Goal: Task Accomplishment & Management: Manage account settings

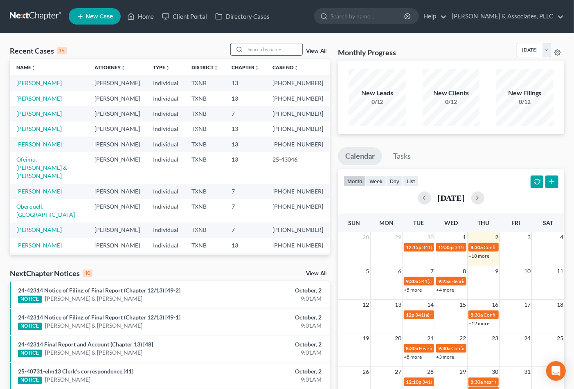
click at [271, 54] on input "search" at bounding box center [273, 49] width 57 height 12
type input "[PERSON_NAME]"
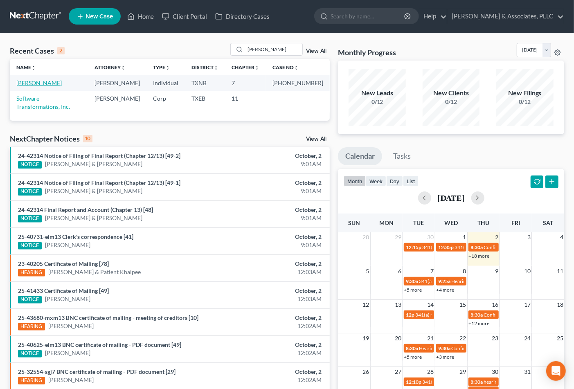
click at [36, 85] on link "[PERSON_NAME]" at bounding box center [38, 82] width 45 height 7
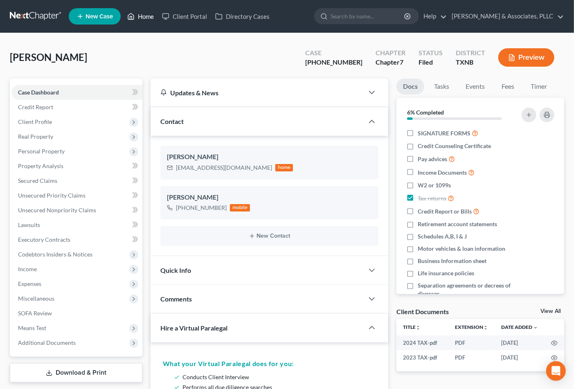
click at [143, 15] on link "Home" at bounding box center [140, 16] width 35 height 15
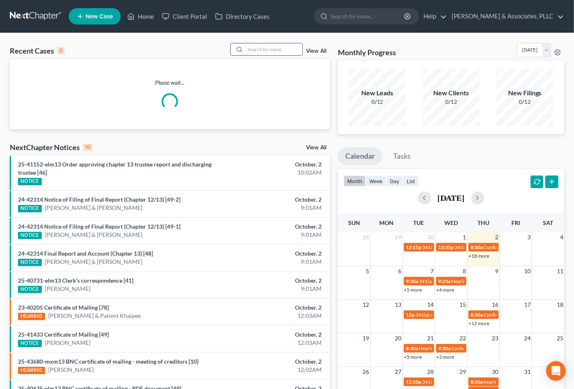
click at [260, 54] on input "search" at bounding box center [273, 49] width 57 height 12
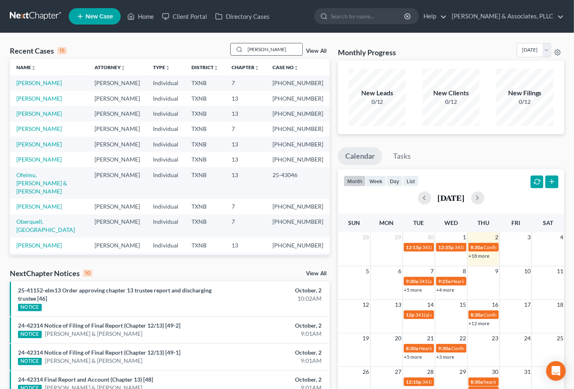
type input "[PERSON_NAME]"
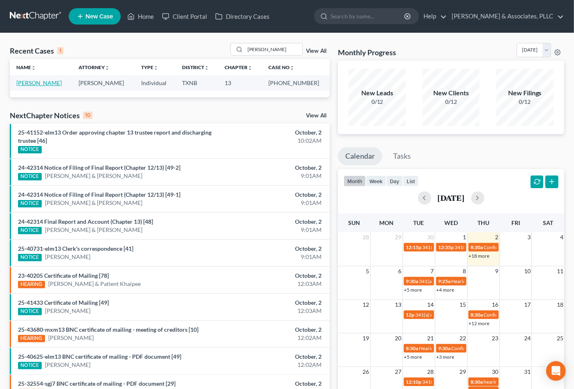
click at [29, 82] on link "[PERSON_NAME]" at bounding box center [38, 82] width 45 height 7
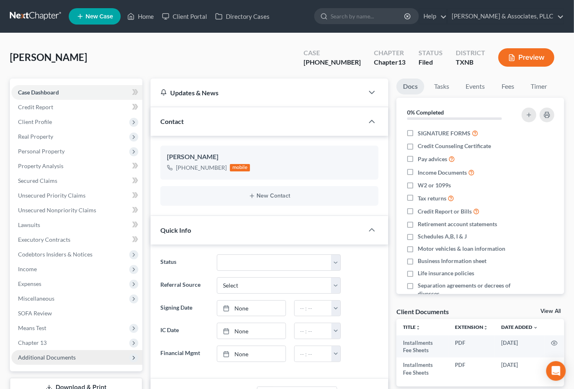
click at [34, 358] on span "Additional Documents" at bounding box center [47, 357] width 58 height 7
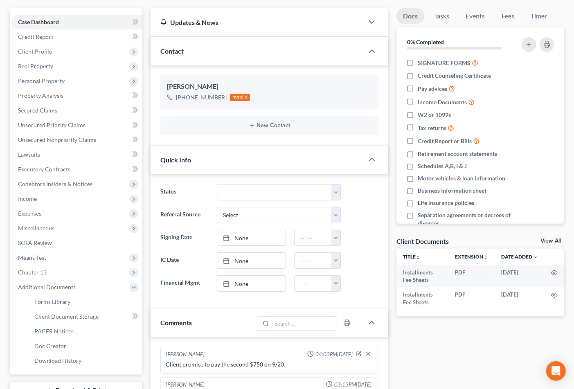
scroll to position [91, 0]
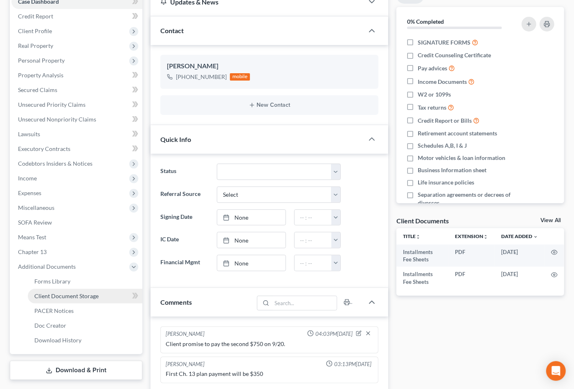
click at [77, 295] on span "Client Document Storage" at bounding box center [66, 296] width 64 height 7
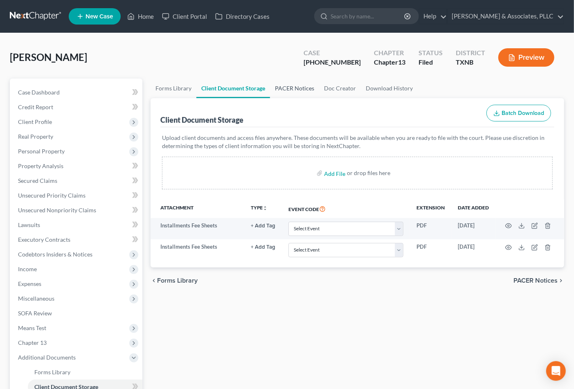
click at [289, 83] on link "PACER Notices" at bounding box center [294, 89] width 49 height 20
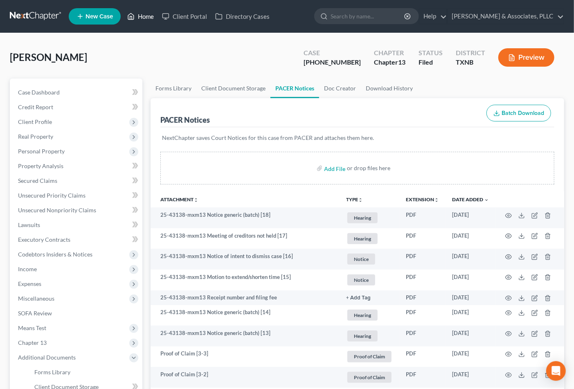
click at [150, 17] on link "Home" at bounding box center [140, 16] width 35 height 15
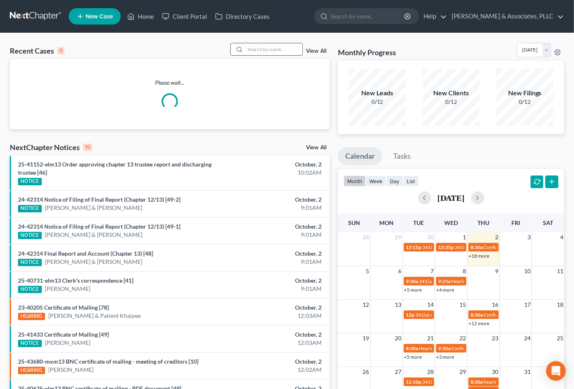
click at [283, 52] on input "search" at bounding box center [273, 49] width 57 height 12
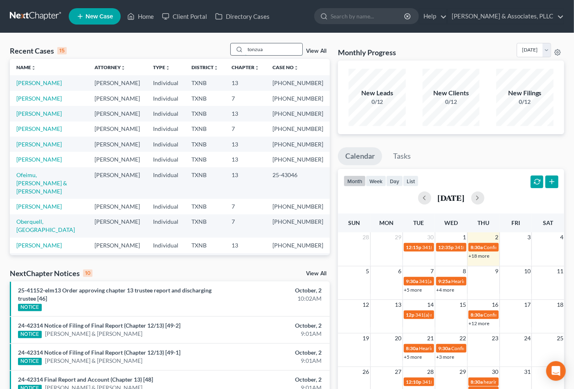
type input "tonzua"
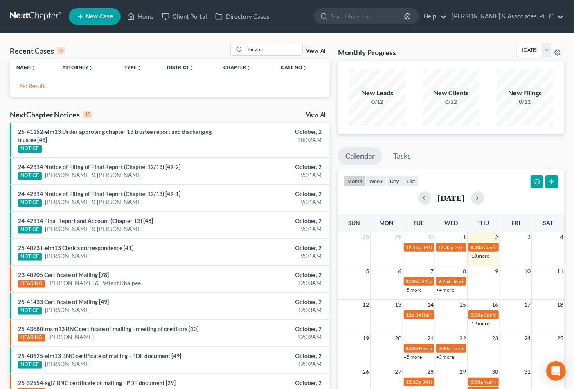
drag, startPoint x: 40, startPoint y: 83, endPoint x: 198, endPoint y: 73, distance: 159.1
click at [53, 83] on p "- No Result -" at bounding box center [169, 86] width 307 height 8
click at [263, 49] on input "tonzua" at bounding box center [273, 49] width 57 height 12
drag, startPoint x: 268, startPoint y: 48, endPoint x: 196, endPoint y: 54, distance: 72.2
click at [196, 54] on div "Recent Cases 0 tonzua View All" at bounding box center [170, 51] width 320 height 16
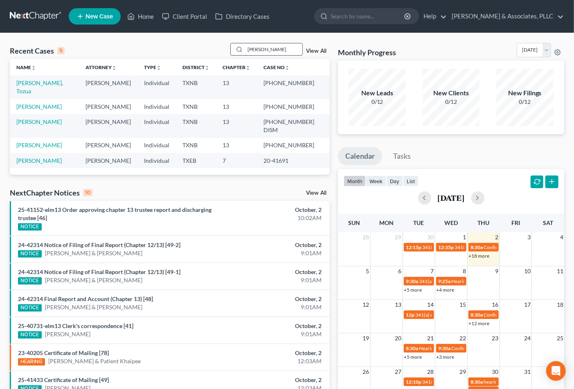
click at [272, 49] on input "[PERSON_NAME]" at bounding box center [273, 49] width 57 height 12
drag, startPoint x: 270, startPoint y: 48, endPoint x: 189, endPoint y: 56, distance: 81.9
click at [189, 56] on div "Recent Cases 5 [PERSON_NAME] View All" at bounding box center [170, 51] width 320 height 16
type input "[PERSON_NAME]"
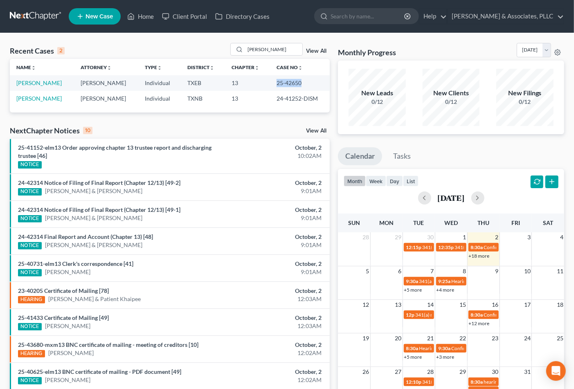
drag, startPoint x: 272, startPoint y: 81, endPoint x: 312, endPoint y: 79, distance: 40.2
click at [312, 79] on td "25-42650" at bounding box center [300, 82] width 60 height 15
copy td "25-42650"
click at [41, 81] on link "[PERSON_NAME]" at bounding box center [38, 82] width 45 height 7
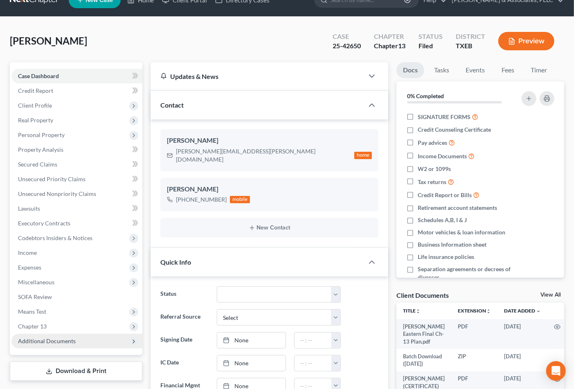
scroll to position [45, 0]
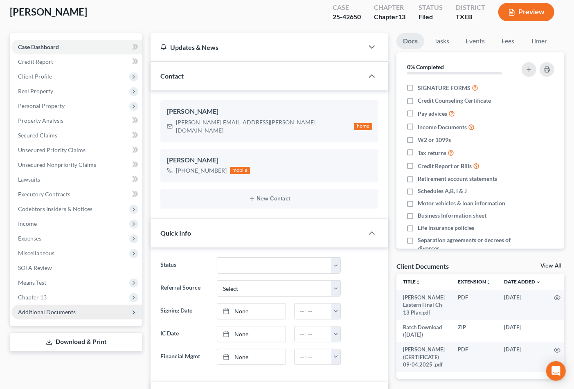
click at [56, 311] on span "Additional Documents" at bounding box center [47, 312] width 58 height 7
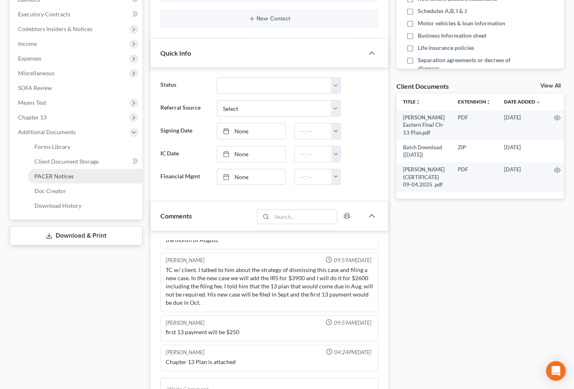
scroll to position [227, 0]
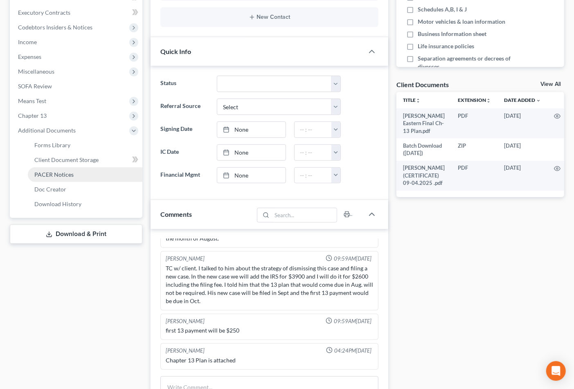
click at [54, 175] on span "PACER Notices" at bounding box center [53, 174] width 39 height 7
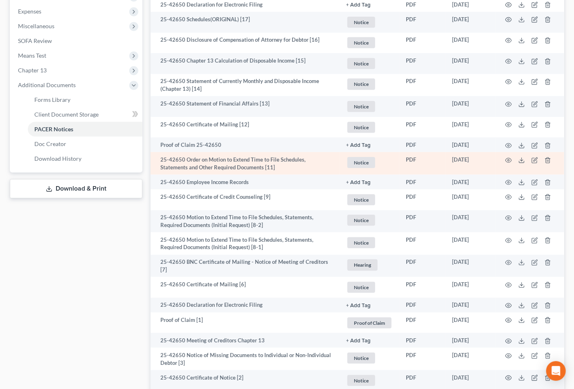
scroll to position [318, 0]
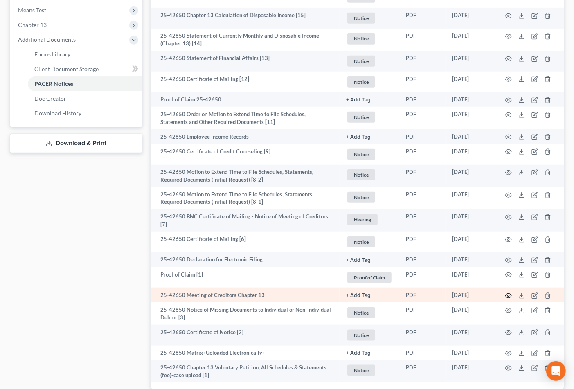
click at [508, 295] on circle "button" at bounding box center [509, 296] width 2 height 2
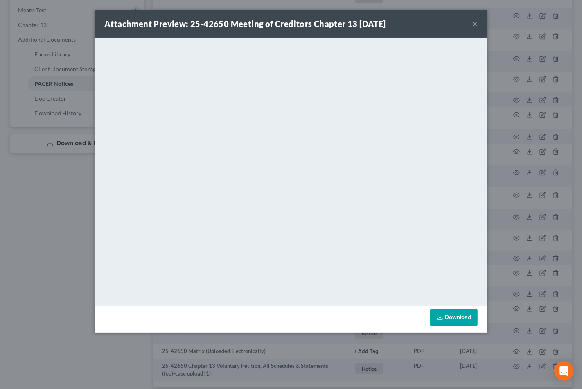
click at [471, 23] on div "Attachment Preview: 25-42650 Meeting of Creditors Chapter 13 [DATE] ×" at bounding box center [291, 24] width 393 height 28
click at [476, 23] on button "×" at bounding box center [475, 24] width 6 height 10
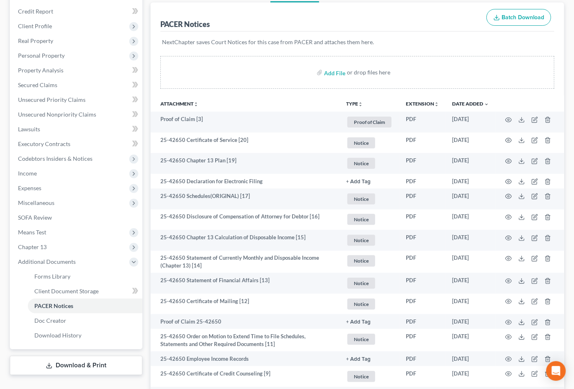
scroll to position [227, 0]
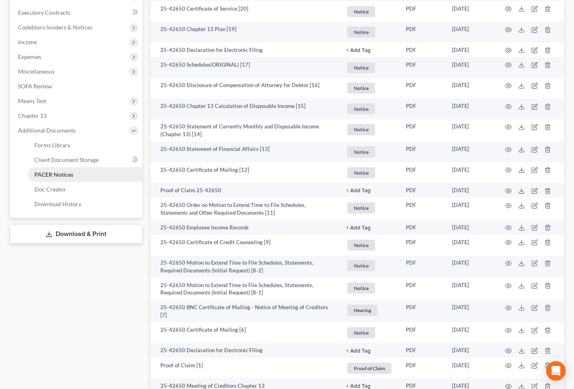
click at [56, 172] on span "PACER Notices" at bounding box center [53, 174] width 39 height 7
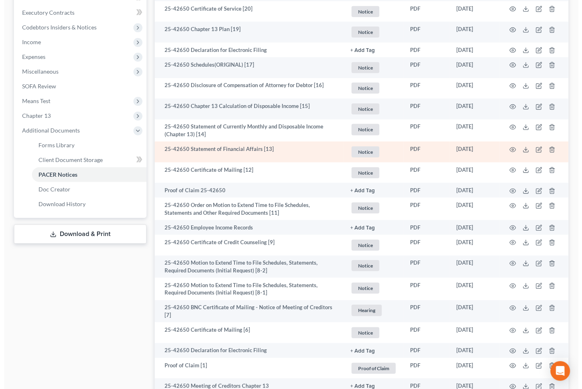
scroll to position [0, 0]
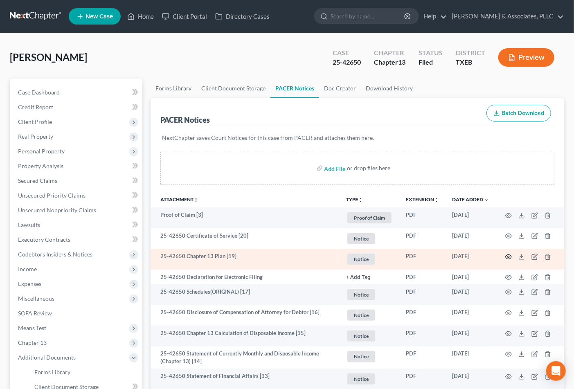
click at [505, 255] on icon "button" at bounding box center [508, 257] width 7 height 7
